Goal: Information Seeking & Learning: Learn about a topic

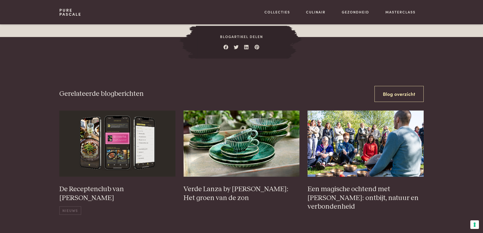
scroll to position [634, 0]
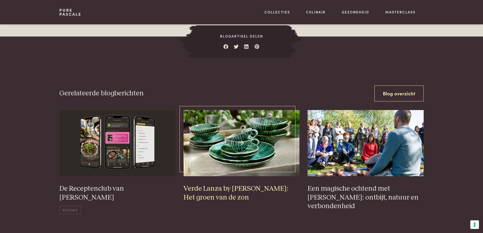
click at [211, 189] on h3 "Verde Lanza by Pascale Naessens: Het groen van de zon" at bounding box center [241, 192] width 116 height 17
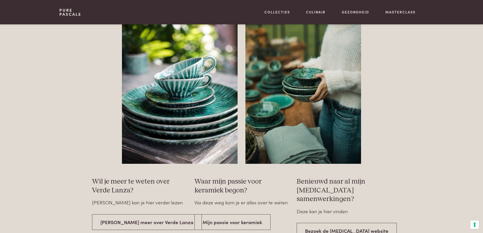
scroll to position [862, 0]
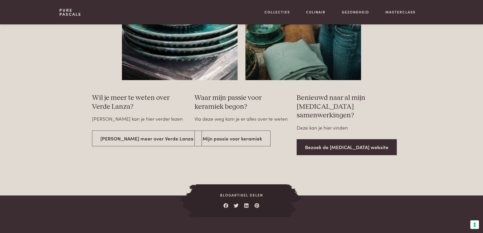
click at [321, 139] on link "Bezoek de Serax website" at bounding box center [347, 147] width 100 height 16
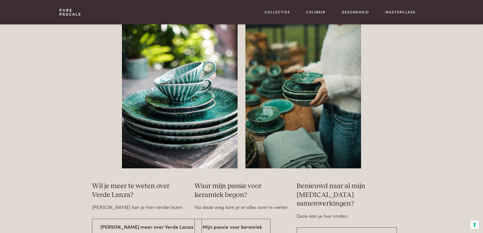
scroll to position [786, 0]
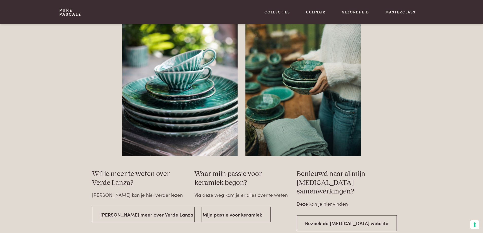
click at [184, 83] on img at bounding box center [180, 69] width 116 height 173
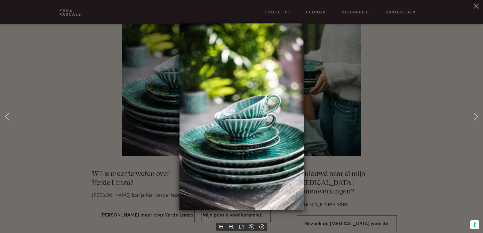
click at [137, 213] on div at bounding box center [241, 116] width 483 height 233
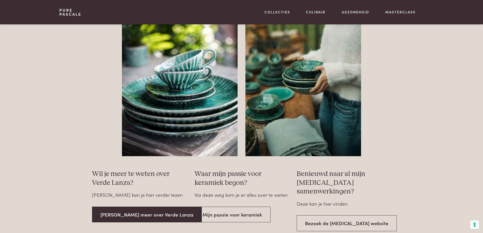
click at [133, 214] on link "Lees meer over Verde Lanza" at bounding box center [147, 215] width 110 height 16
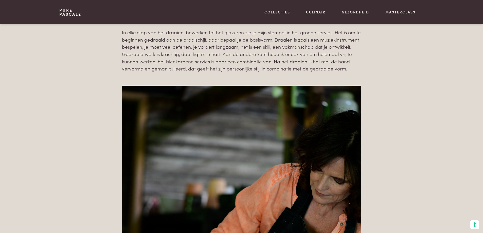
scroll to position [608, 0]
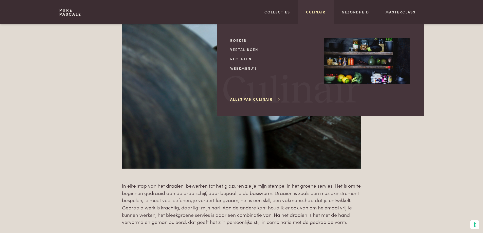
click at [318, 12] on link "Culinair" at bounding box center [316, 11] width 20 height 5
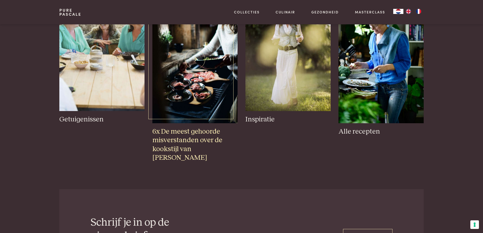
scroll to position [912, 0]
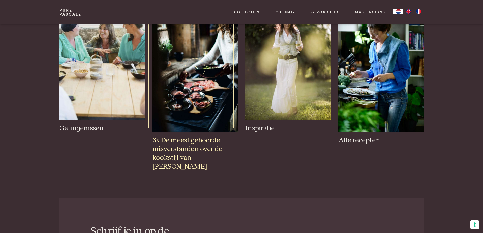
click at [179, 148] on h3 "6x De meest gehoorde misverstanden over de kookstijl van Pascale Naessens" at bounding box center [194, 153] width 85 height 35
